Goal: Obtain resource: Obtain resource

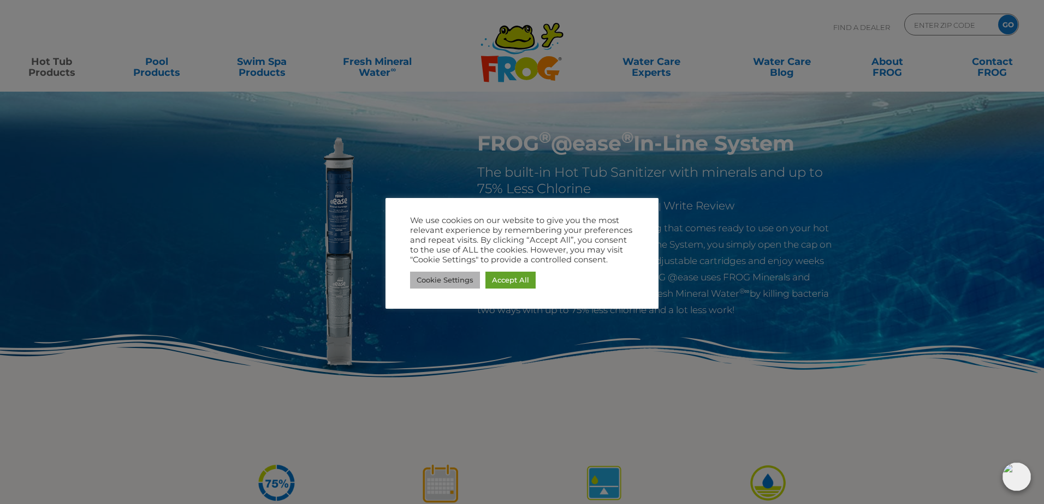
click at [462, 278] on link "Cookie Settings" at bounding box center [445, 280] width 70 height 17
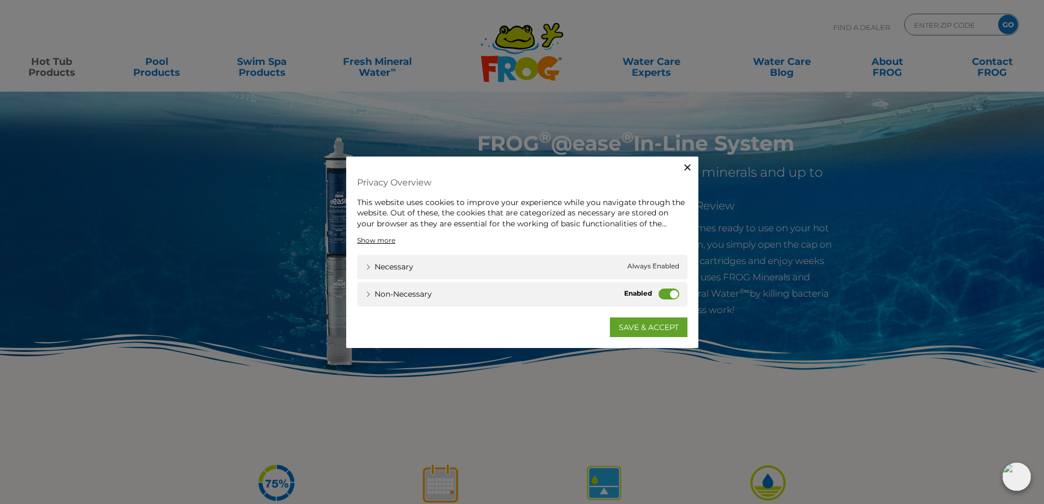
click at [684, 170] on icon "button" at bounding box center [687, 167] width 11 height 11
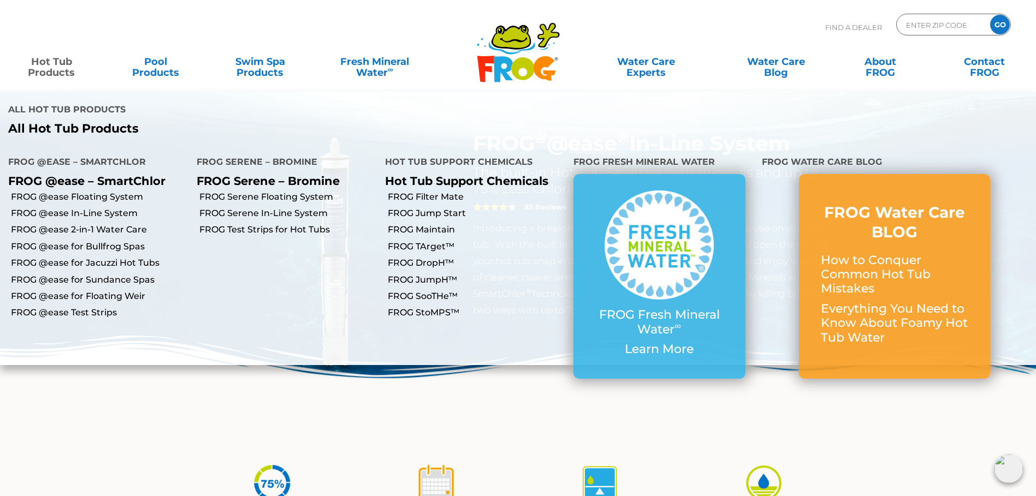
click at [62, 66] on link "Hot Tub Products" at bounding box center [51, 62] width 81 height 22
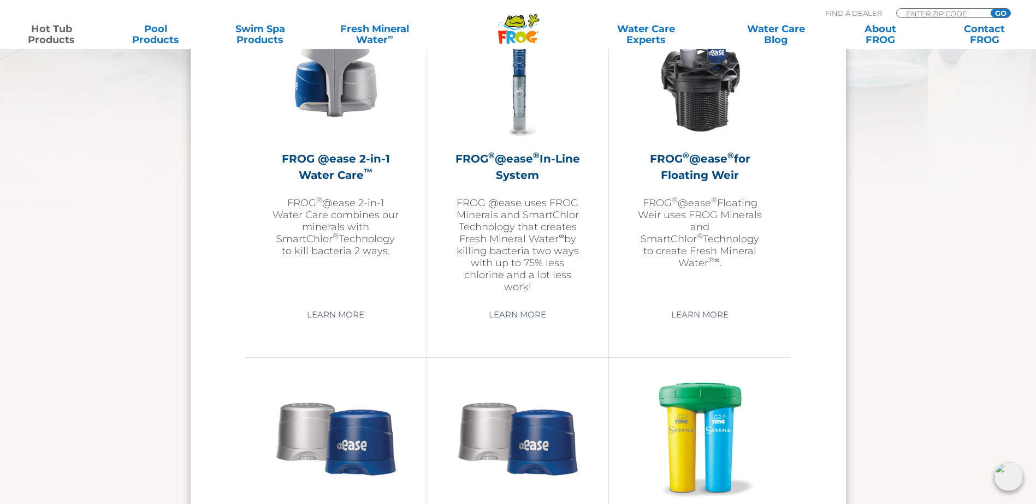
scroll to position [1638, 0]
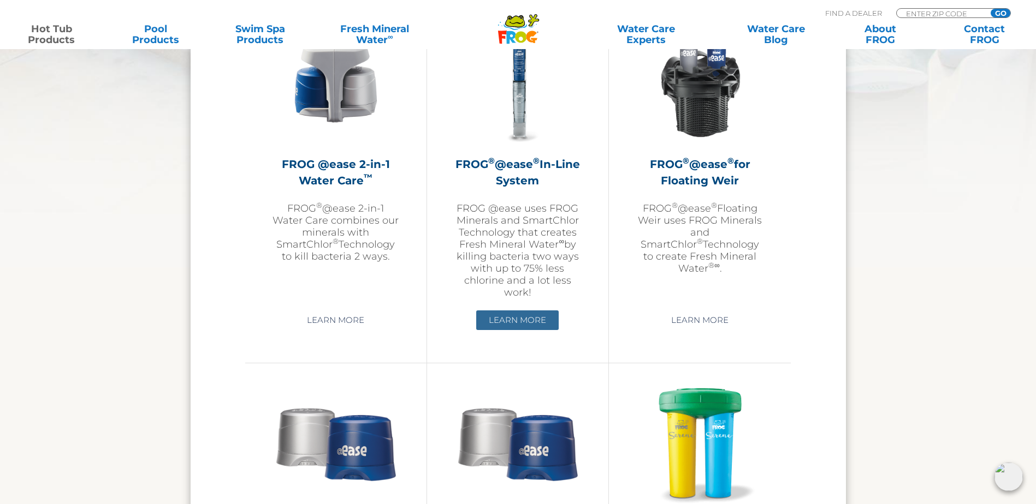
click at [507, 321] on link "Learn More" at bounding box center [517, 321] width 82 height 20
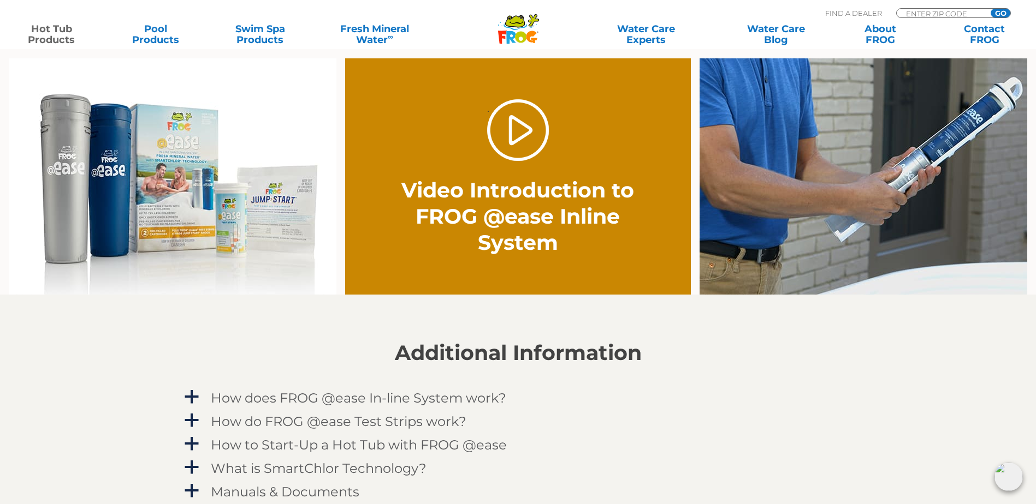
scroll to position [873, 0]
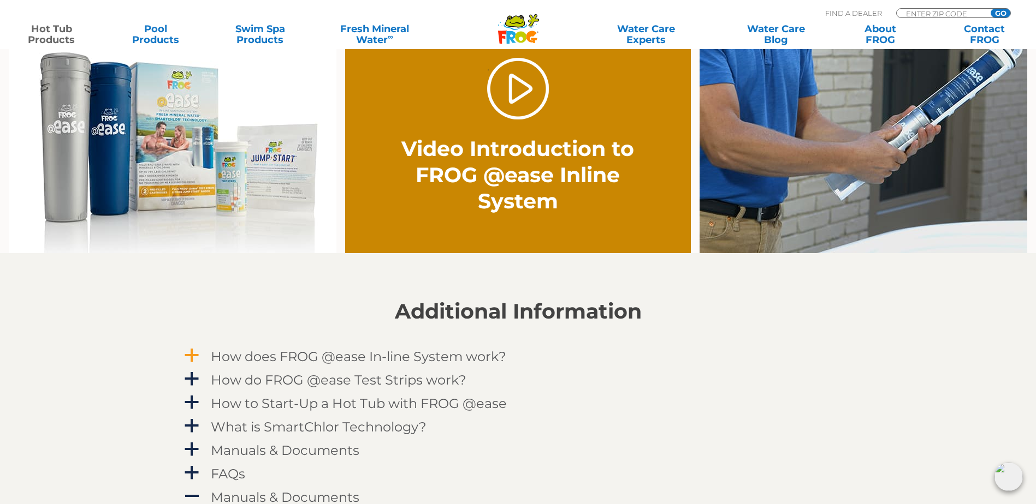
click at [193, 356] on span "a" at bounding box center [191, 356] width 16 height 16
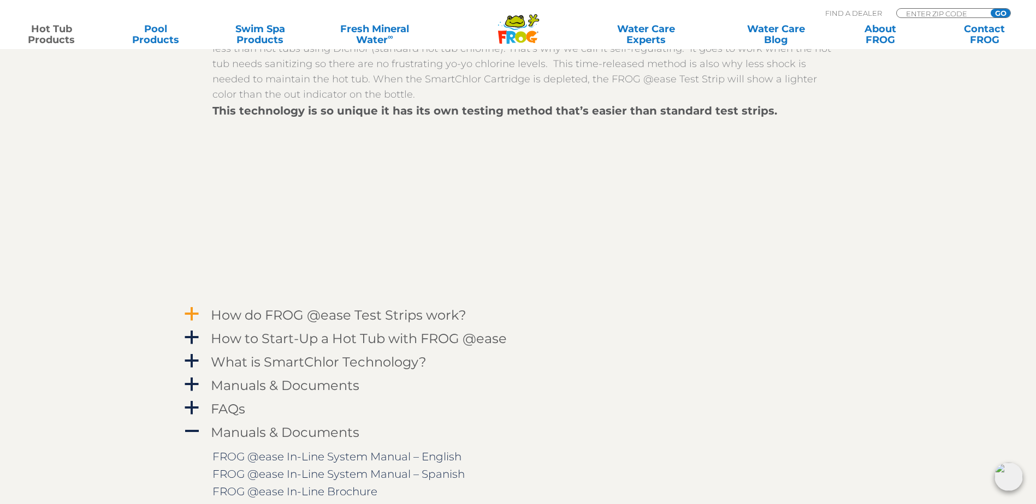
scroll to position [1256, 0]
click at [197, 311] on span "a" at bounding box center [191, 314] width 16 height 16
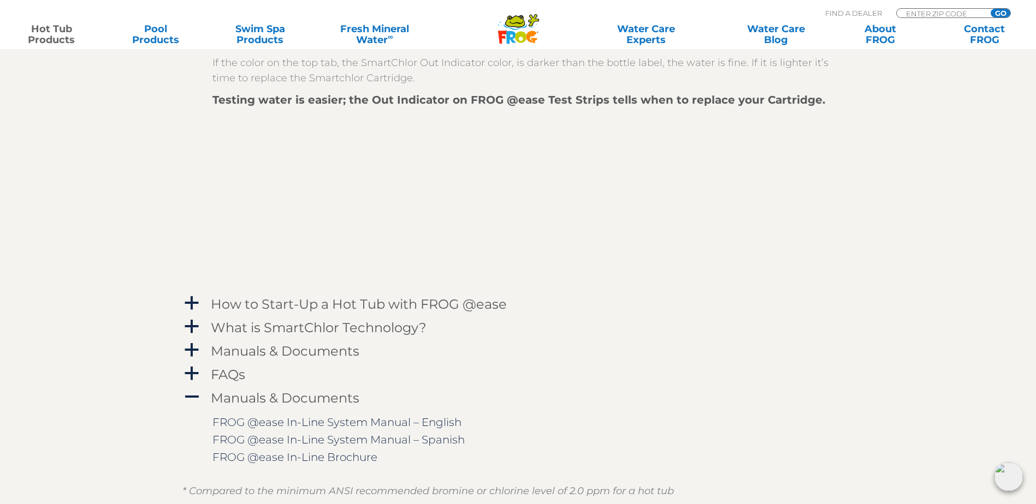
scroll to position [1638, 0]
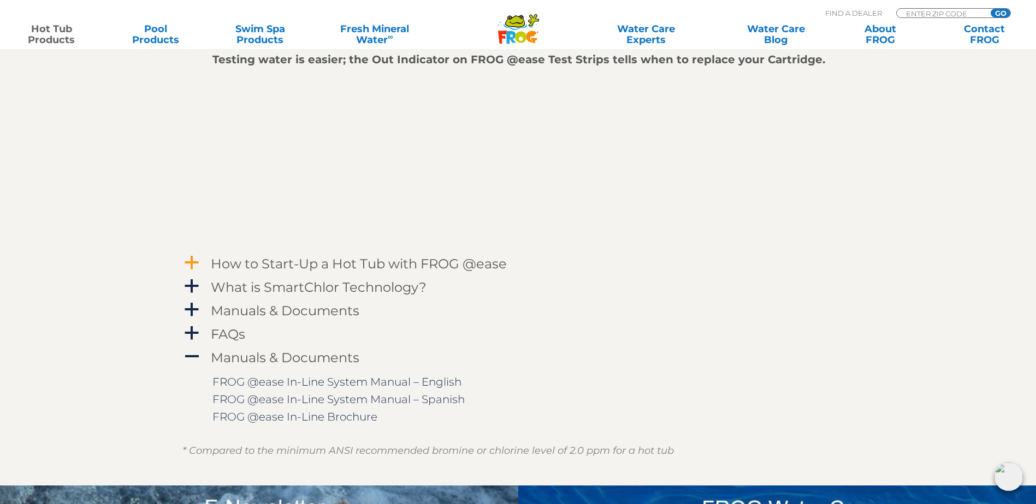
click at [316, 264] on h4 "How to Start-Up a Hot Tub with FROG @ease" at bounding box center [359, 264] width 296 height 15
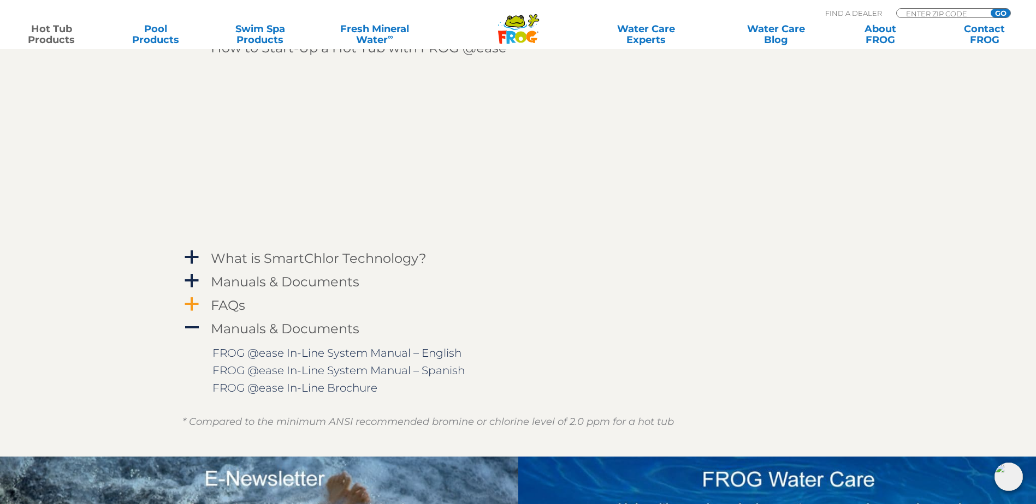
scroll to position [1856, 0]
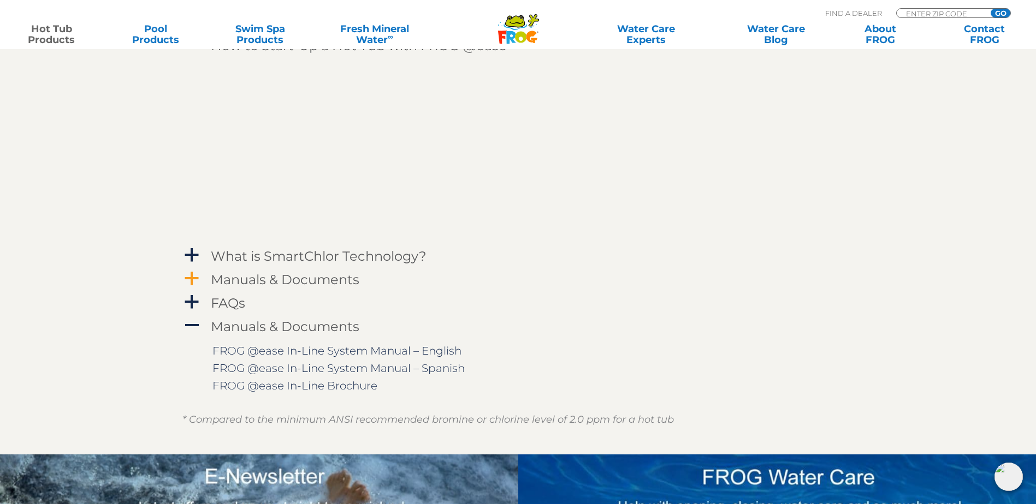
click at [317, 281] on h4 "Manuals & Documents" at bounding box center [285, 279] width 148 height 15
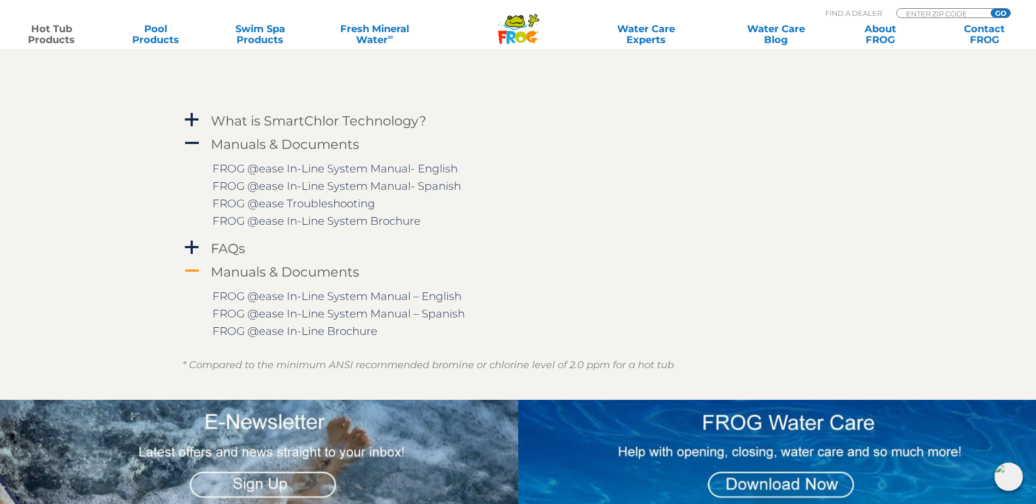
scroll to position [1965, 0]
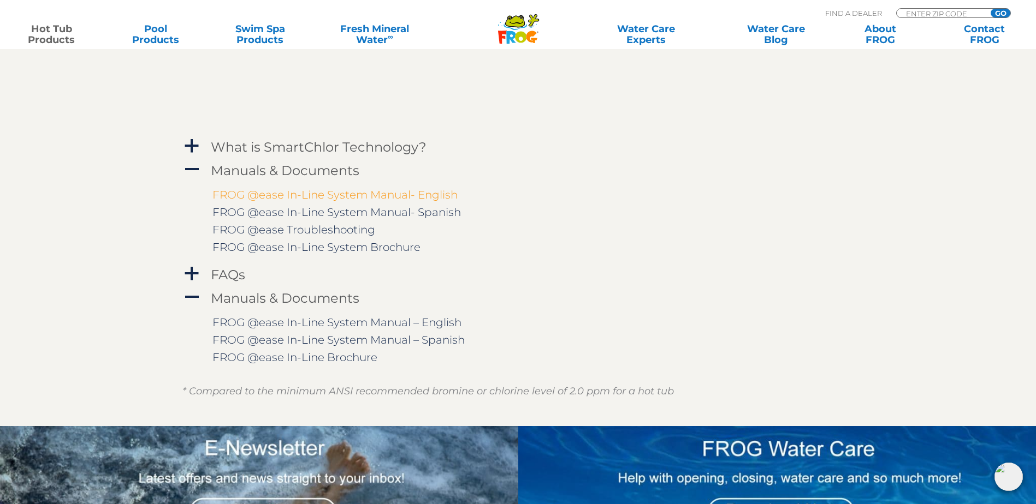
click at [263, 199] on link "FROG @ease In-Line System Manual- English" at bounding box center [334, 194] width 245 height 13
